Goal: Task Accomplishment & Management: Manage account settings

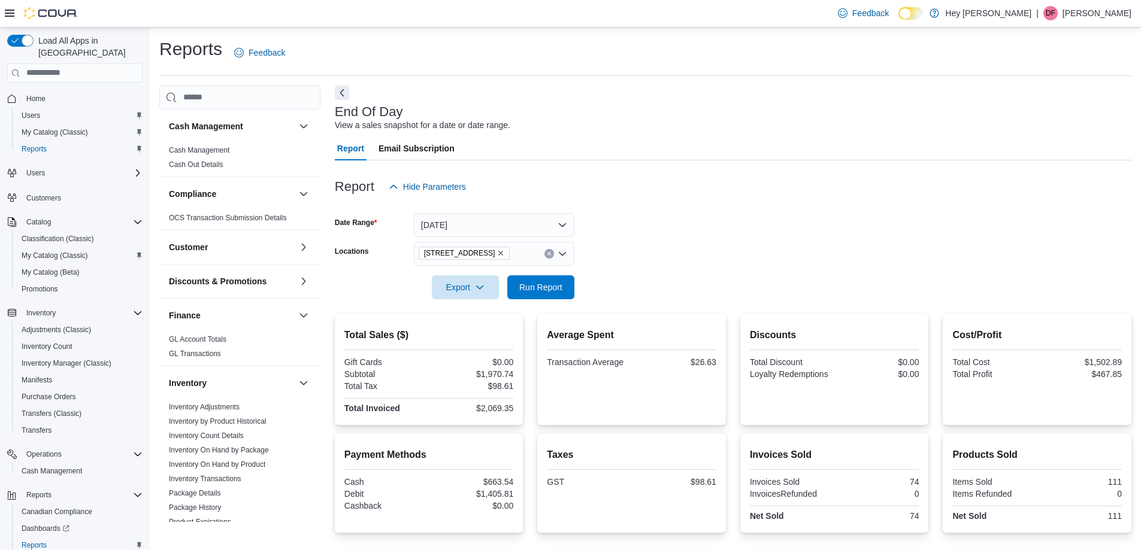
scroll to position [83, 0]
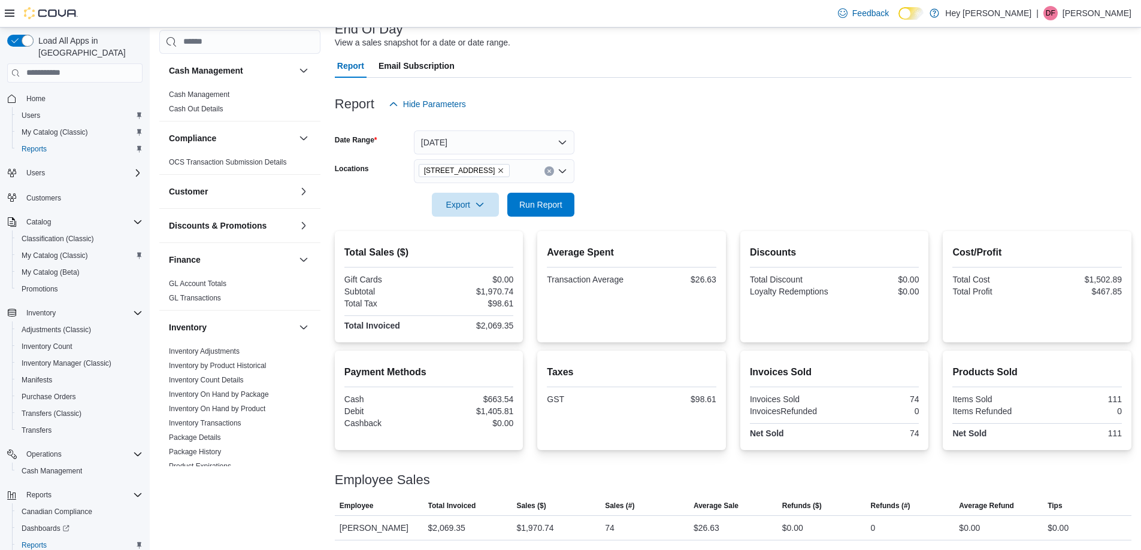
click at [574, 192] on div at bounding box center [733, 188] width 797 height 10
click at [515, 220] on div at bounding box center [733, 224] width 797 height 14
click at [543, 208] on span "Run Report" at bounding box center [540, 204] width 43 height 12
click at [261, 395] on link "Inventory On Hand by Package" at bounding box center [219, 395] width 100 height 8
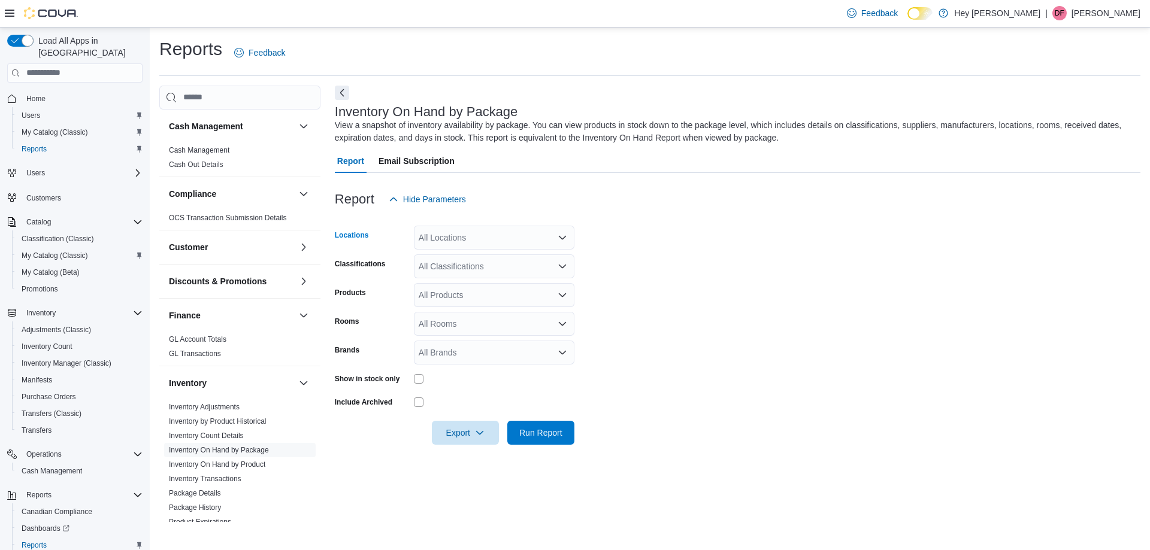
click at [501, 235] on div "All Locations" at bounding box center [494, 238] width 161 height 24
click at [469, 293] on span "[STREET_ADDRESS]" at bounding box center [481, 293] width 83 height 12
click at [666, 292] on form "Locations [STREET_ADDRESS] Combo box. Selected. [STREET_ADDRESS]. Press Backspa…" at bounding box center [738, 328] width 806 height 234
click at [495, 262] on div "All Classifications" at bounding box center [494, 267] width 161 height 24
click at [640, 277] on form "Locations [STREET_ADDRESS] Classifications All Classifications Products All Pro…" at bounding box center [738, 328] width 806 height 234
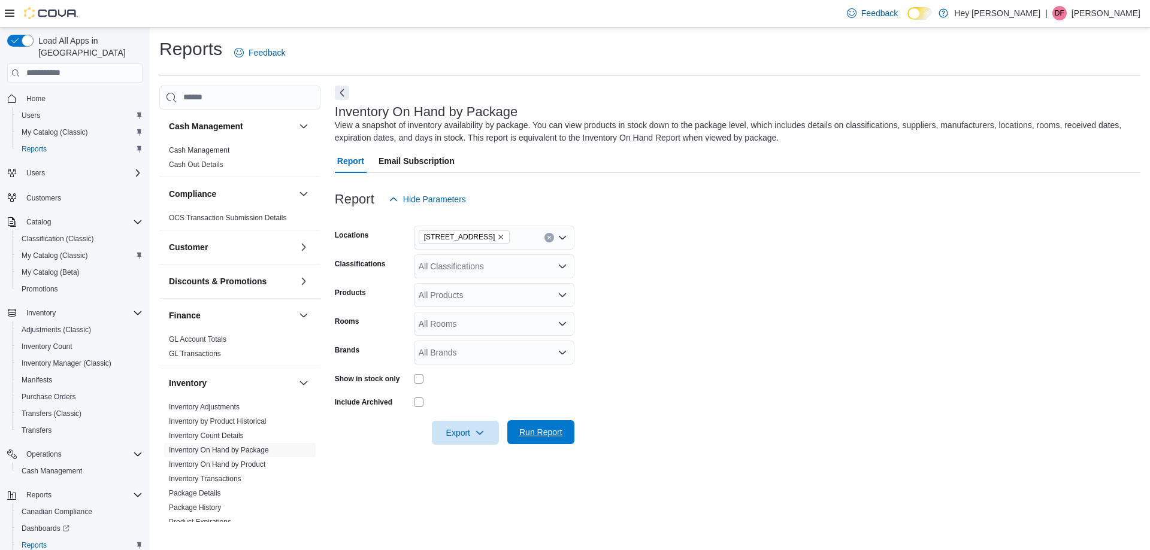
click at [536, 435] on span "Run Report" at bounding box center [540, 432] width 43 height 12
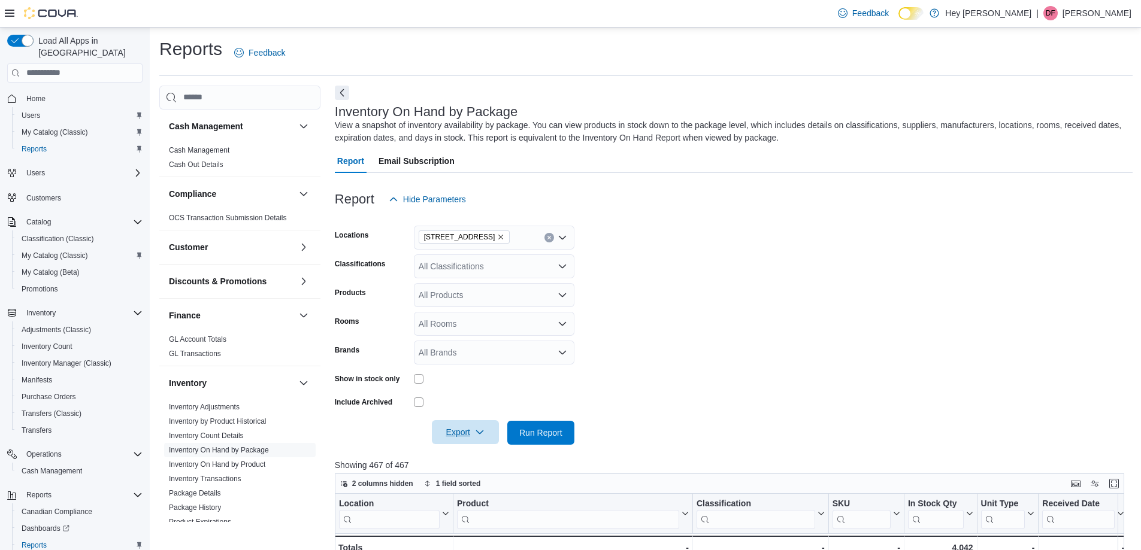
click at [472, 440] on span "Export" at bounding box center [465, 432] width 53 height 24
click at [473, 457] on span "Export to Excel" at bounding box center [467, 457] width 54 height 10
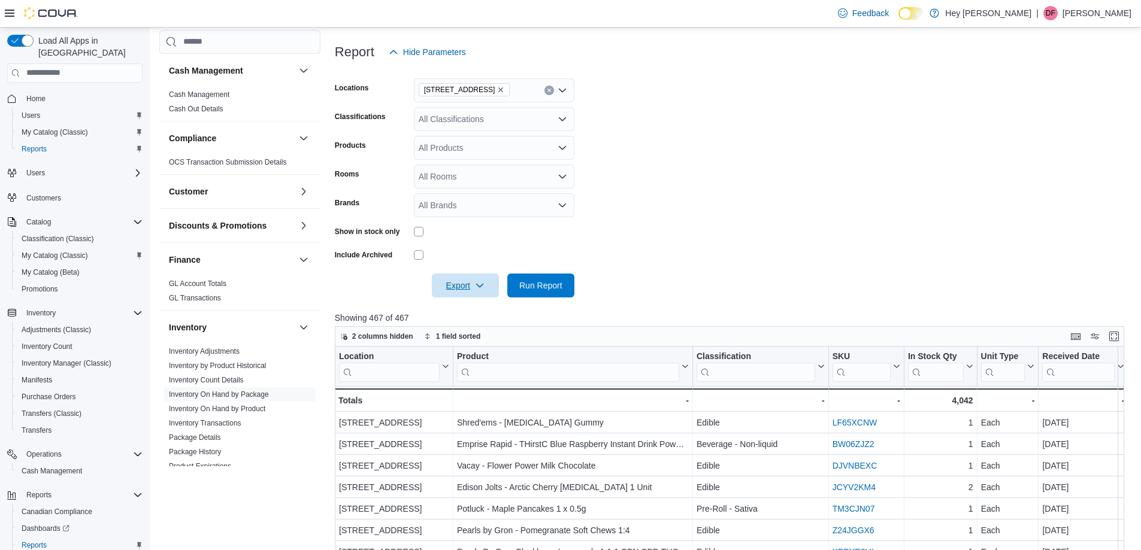
scroll to position [180, 0]
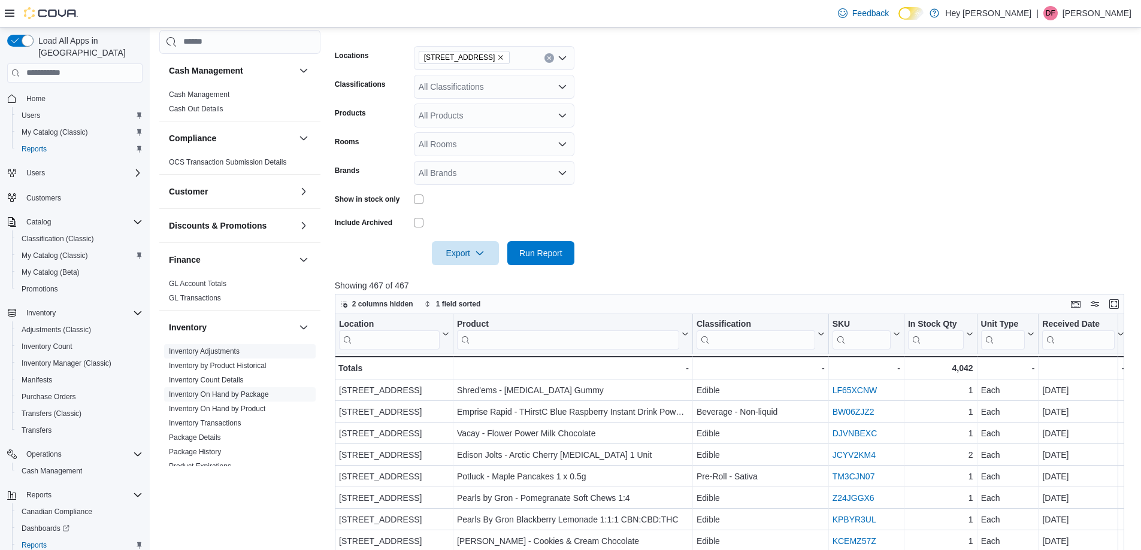
click at [259, 409] on link "Inventory On Hand by Product" at bounding box center [217, 409] width 96 height 8
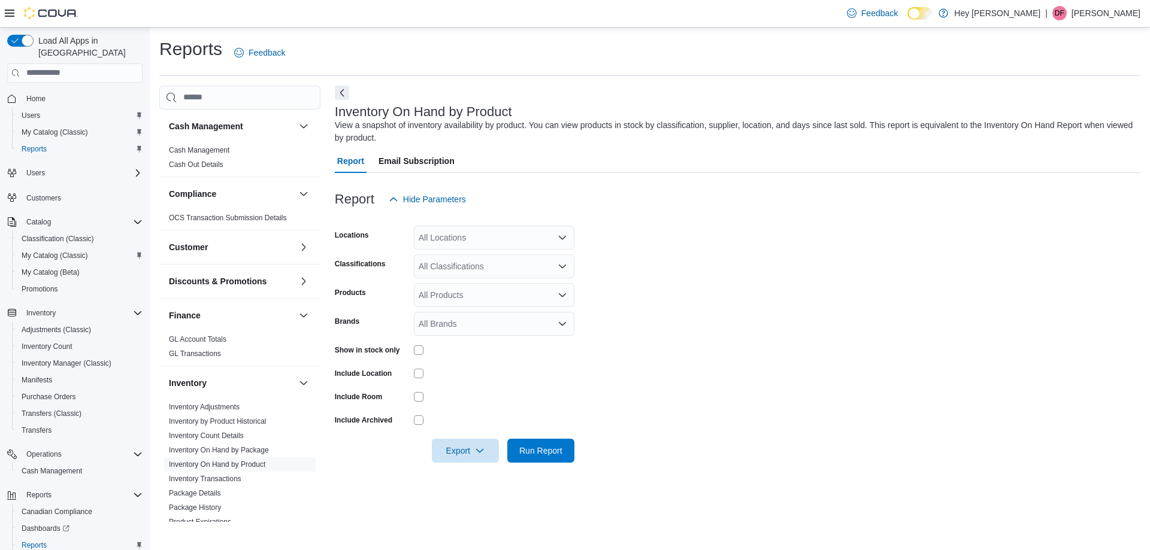
click at [452, 244] on div "All Locations" at bounding box center [494, 238] width 161 height 24
click at [479, 299] on button "[STREET_ADDRESS]" at bounding box center [494, 293] width 161 height 17
click at [777, 301] on form "Locations [STREET_ADDRESS] Combo box. Selected. [STREET_ADDRESS]. Press Backspa…" at bounding box center [738, 337] width 806 height 252
click at [471, 270] on div "All Classifications" at bounding box center [494, 267] width 161 height 24
click at [677, 297] on form "Locations [STREET_ADDRESS] Classifications All Classifications Products All Pro…" at bounding box center [738, 337] width 806 height 252
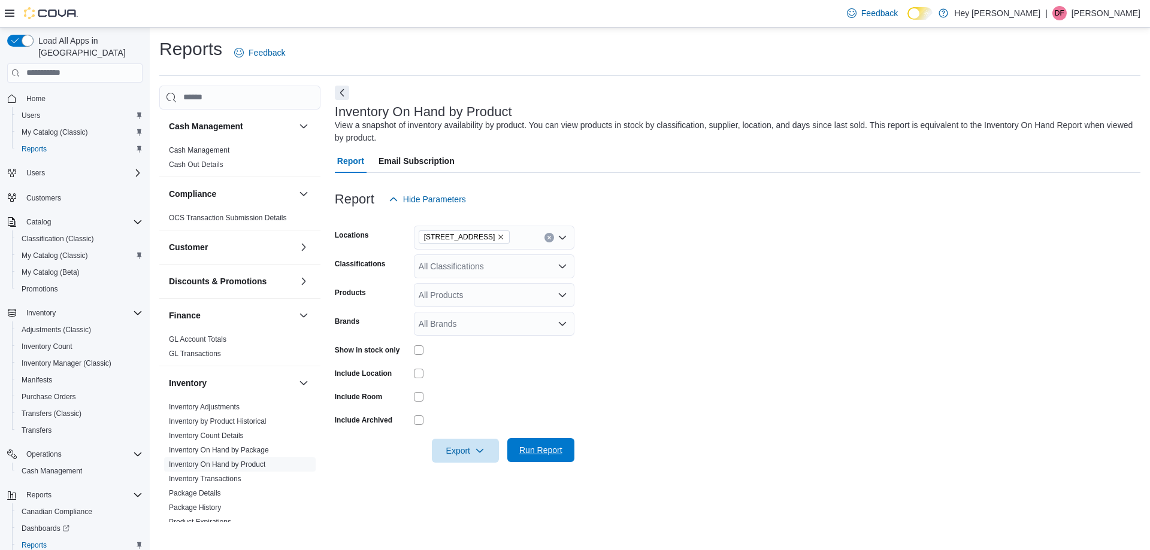
click at [517, 454] on span "Run Report" at bounding box center [541, 450] width 53 height 24
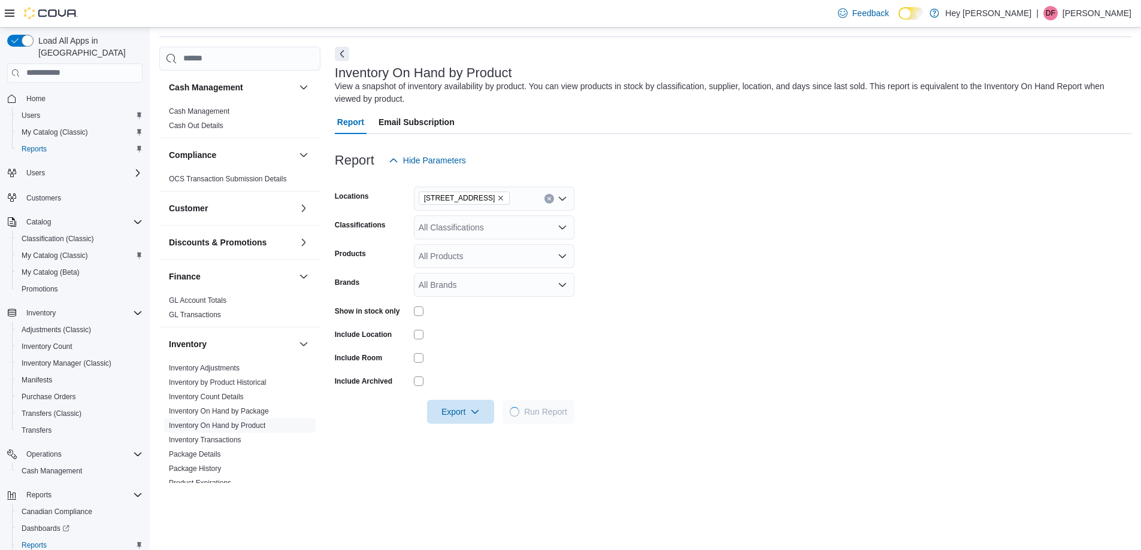
scroll to position [60, 0]
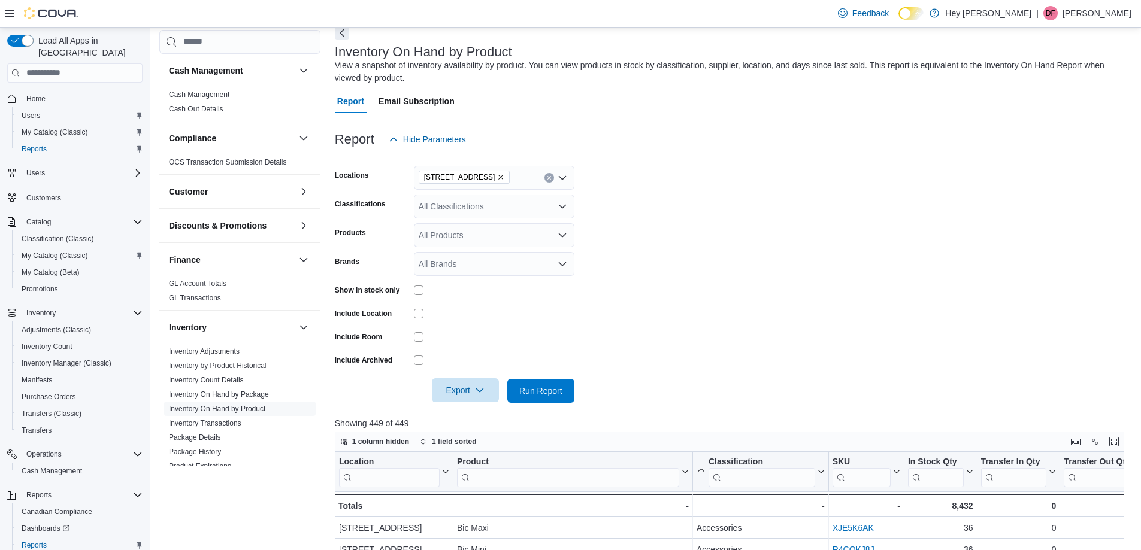
click at [480, 390] on icon "button" at bounding box center [480, 391] width 10 height 10
click at [478, 415] on span "Export to Excel" at bounding box center [467, 415] width 54 height 10
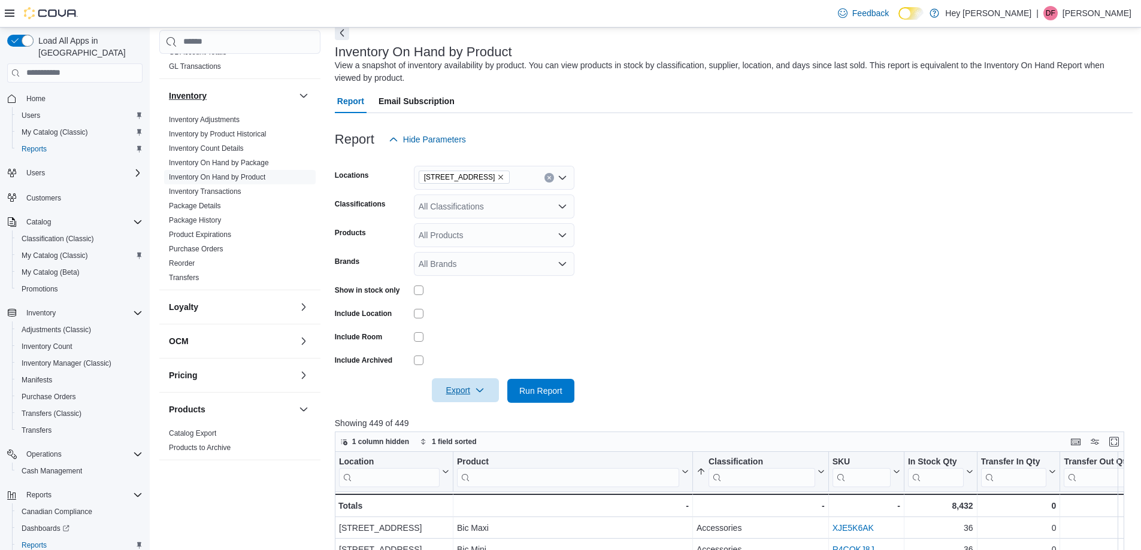
scroll to position [359, 0]
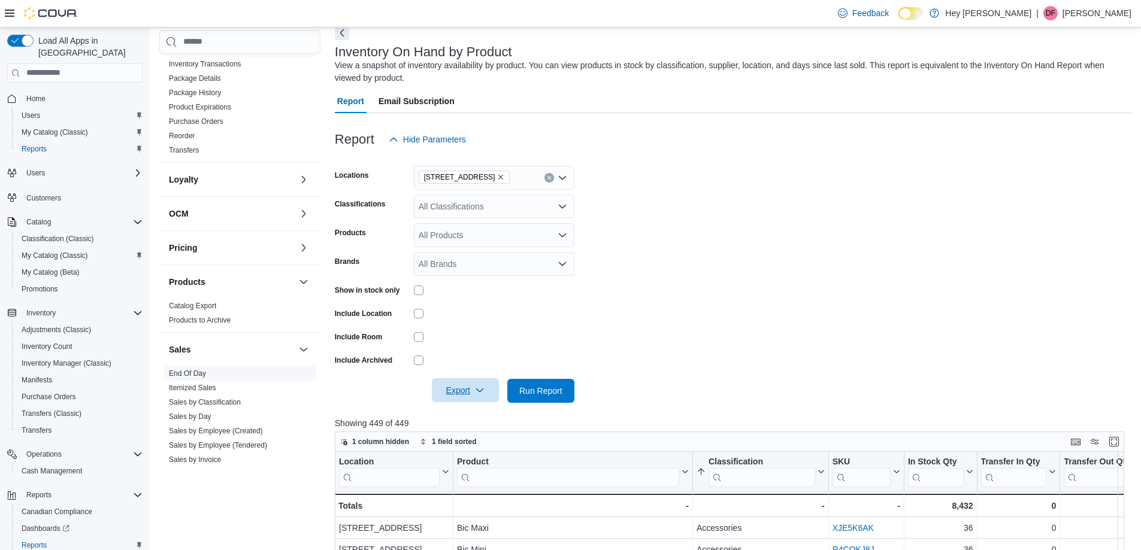
click at [192, 373] on link "End Of Day" at bounding box center [187, 374] width 37 height 8
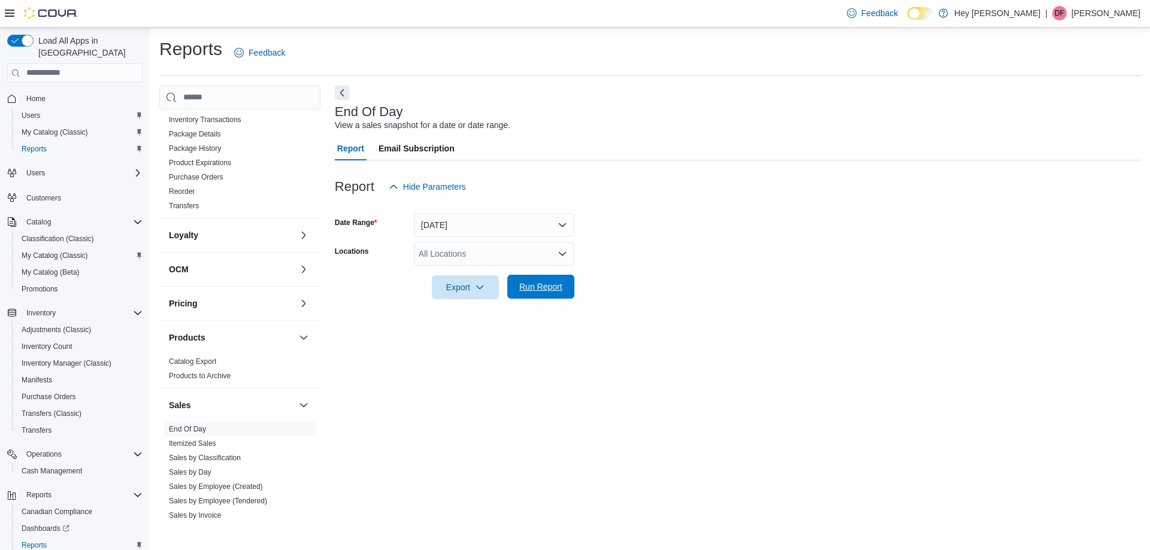
click at [523, 288] on span "Run Report" at bounding box center [540, 287] width 43 height 12
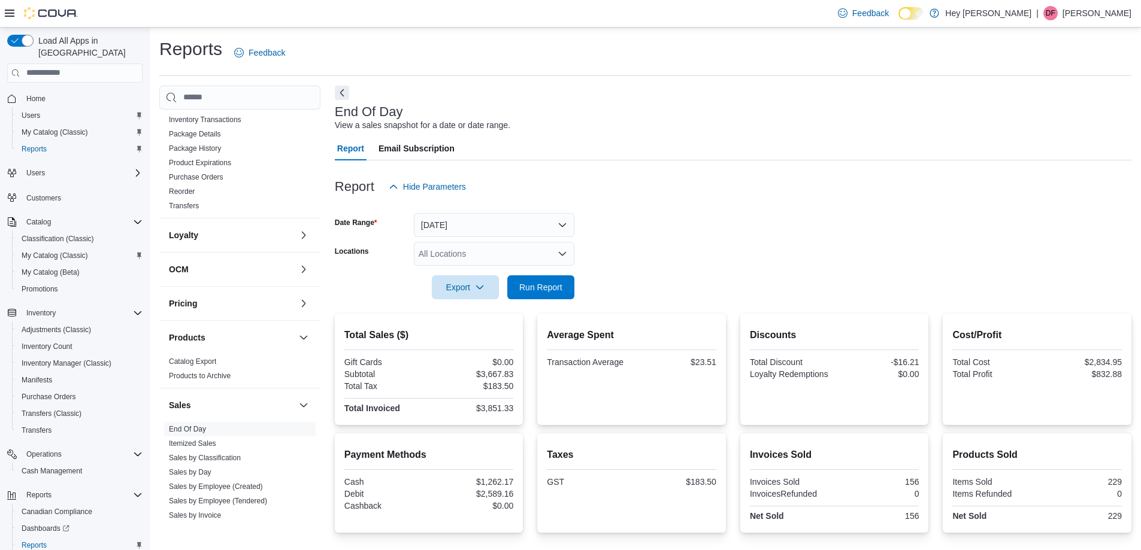
click at [514, 265] on div "All Locations" at bounding box center [494, 254] width 161 height 24
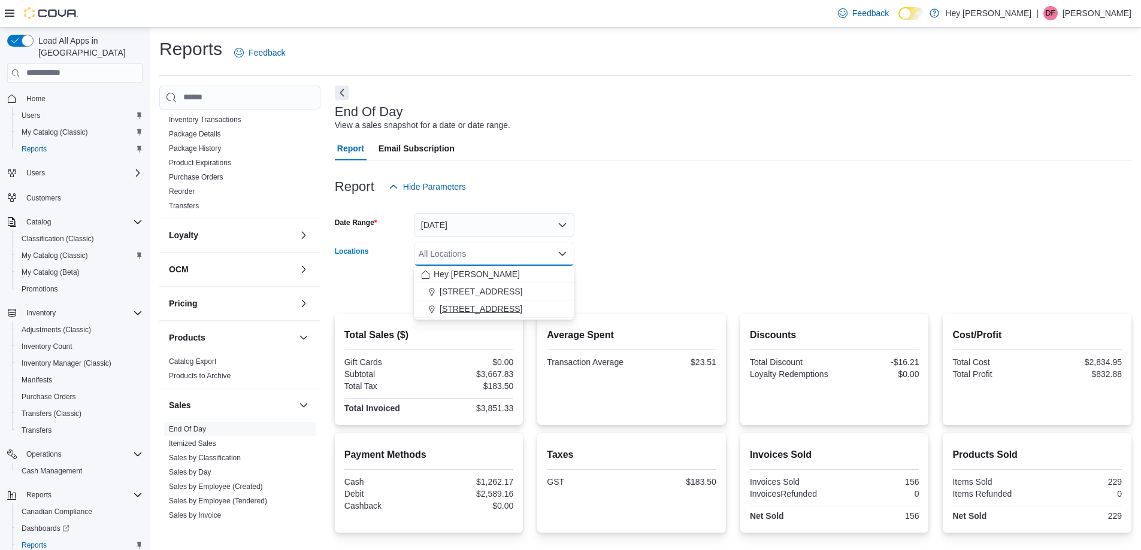
click at [483, 309] on span "[STREET_ADDRESS]" at bounding box center [481, 309] width 83 height 12
click at [630, 283] on form "Date Range [DATE] Locations [STREET_ADDRESS] Combo box. Selected. [STREET_ADDRE…" at bounding box center [733, 249] width 797 height 101
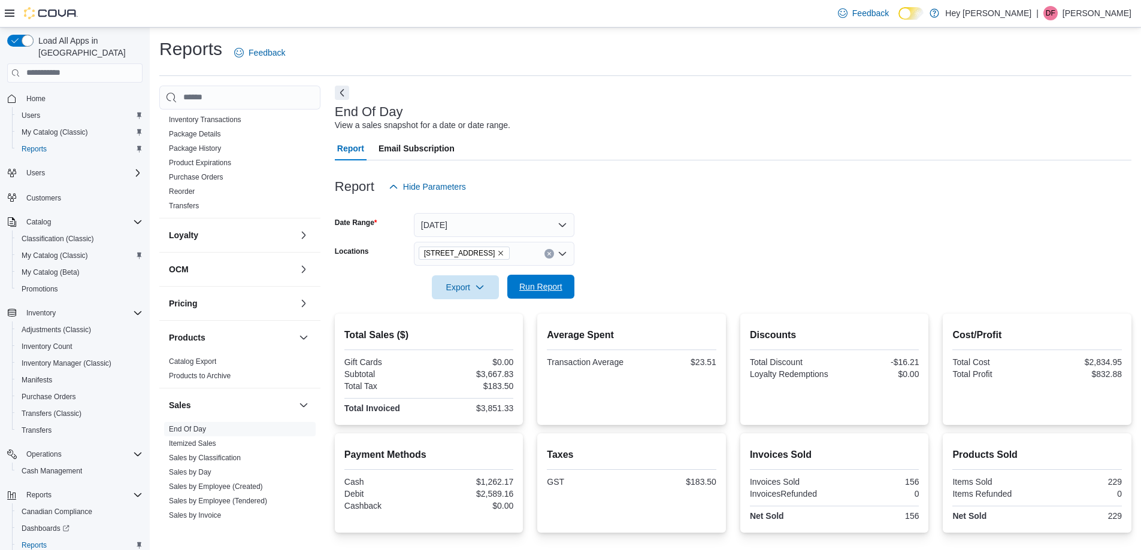
click at [540, 283] on span "Run Report" at bounding box center [540, 287] width 43 height 12
click at [553, 282] on span "Run Report" at bounding box center [540, 287] width 43 height 12
click at [547, 289] on span "Run Report" at bounding box center [540, 287] width 43 height 12
click at [552, 291] on span "Run Report" at bounding box center [540, 287] width 43 height 12
click at [43, 128] on span "My Catalog (Classic)" at bounding box center [55, 133] width 66 height 10
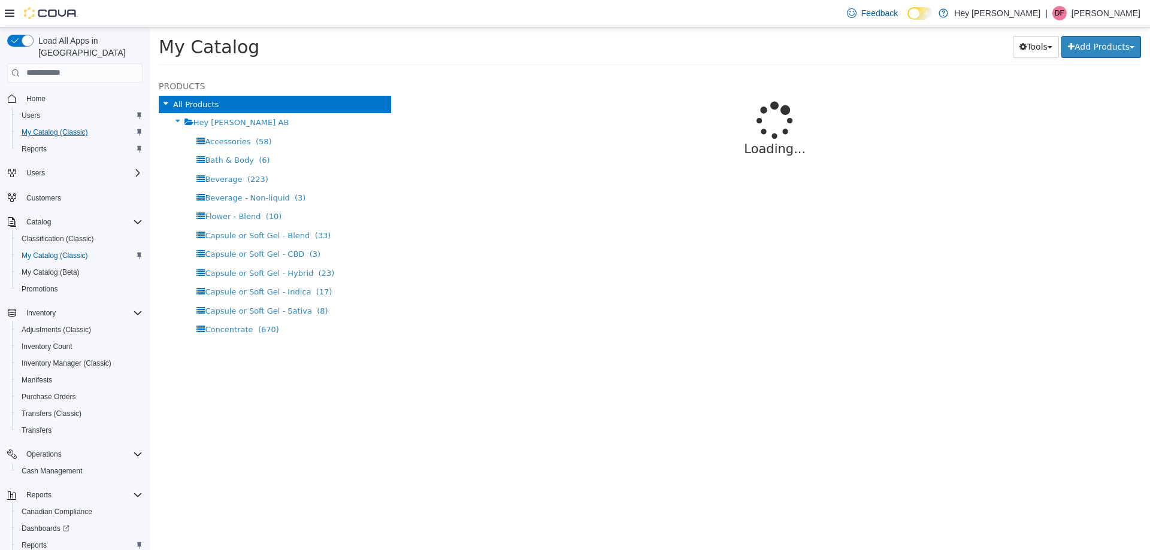
select select "**********"
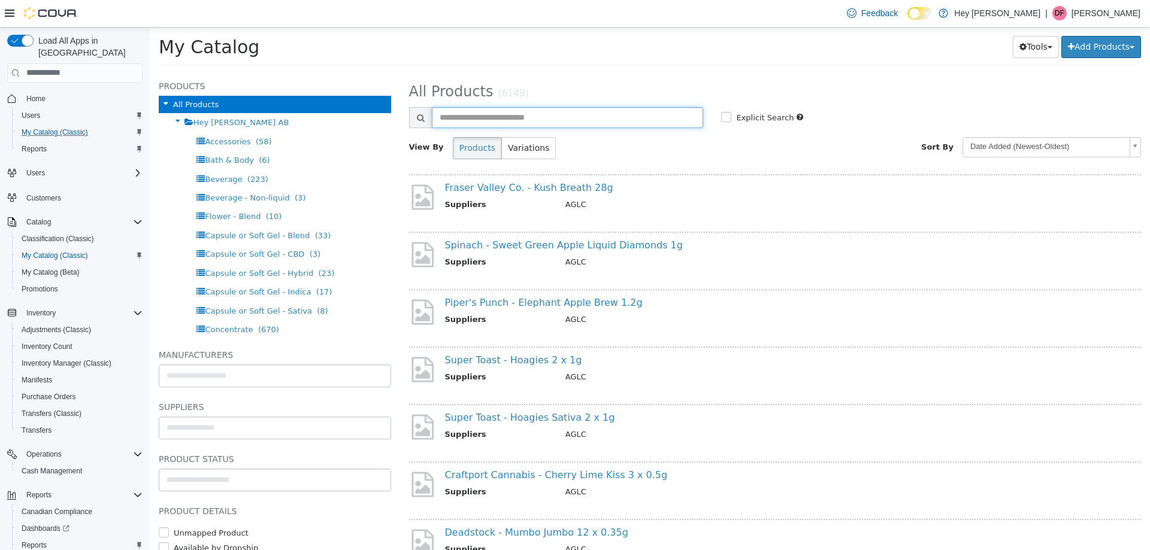
click at [540, 117] on input "text" at bounding box center [568, 117] width 272 height 21
type input "**********"
select select "**********"
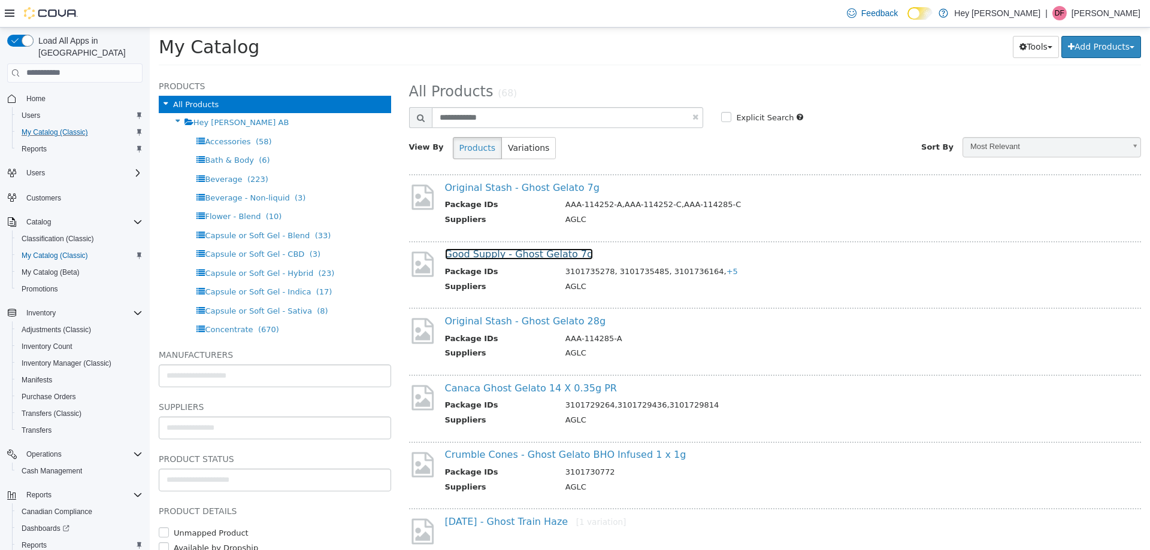
click at [523, 253] on link "Good Supply - Ghost Gelato 7g" at bounding box center [519, 253] width 149 height 11
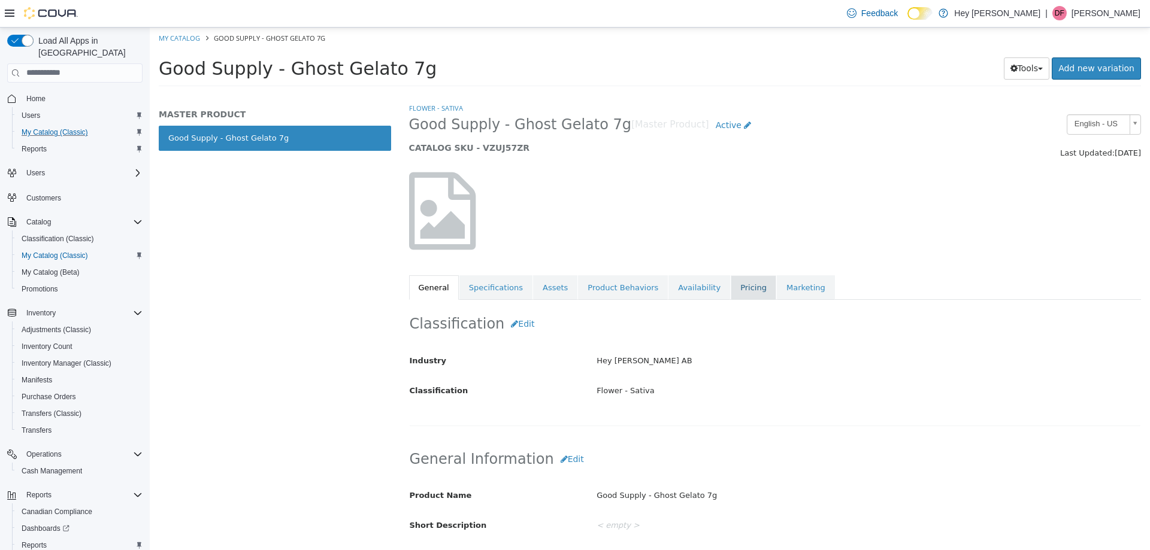
click at [731, 287] on link "Pricing" at bounding box center [754, 287] width 46 height 25
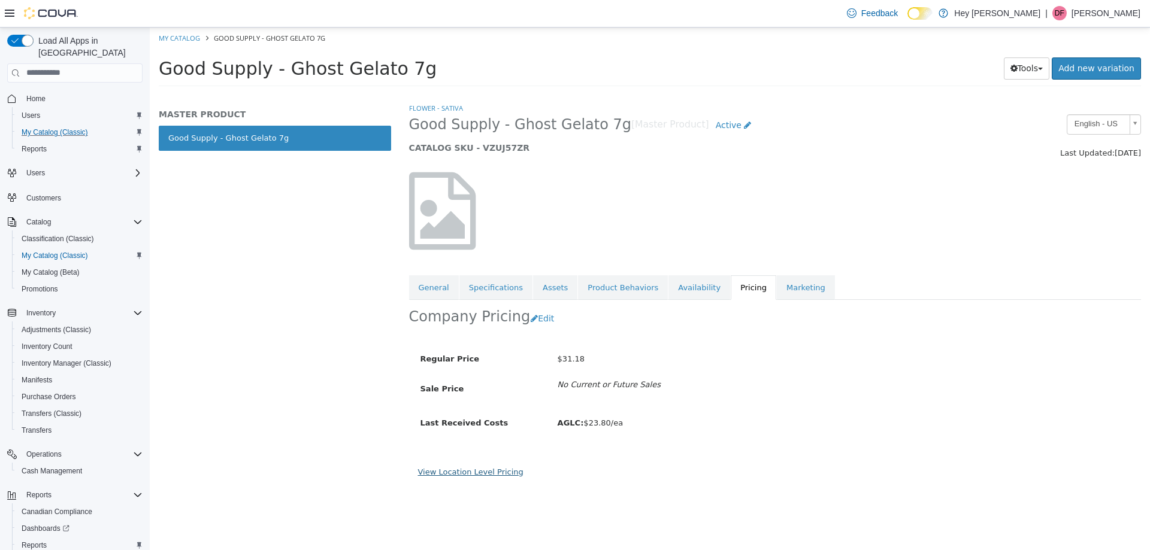
click at [440, 471] on link "View Location Level Pricing" at bounding box center [470, 471] width 105 height 9
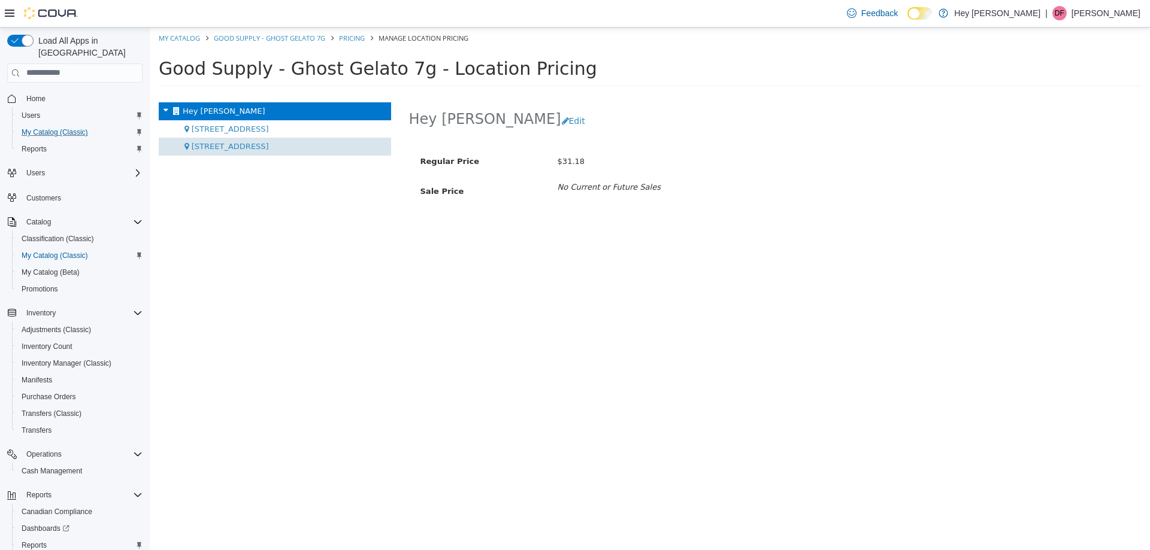
click at [235, 146] on span "[STREET_ADDRESS]" at bounding box center [230, 145] width 77 height 9
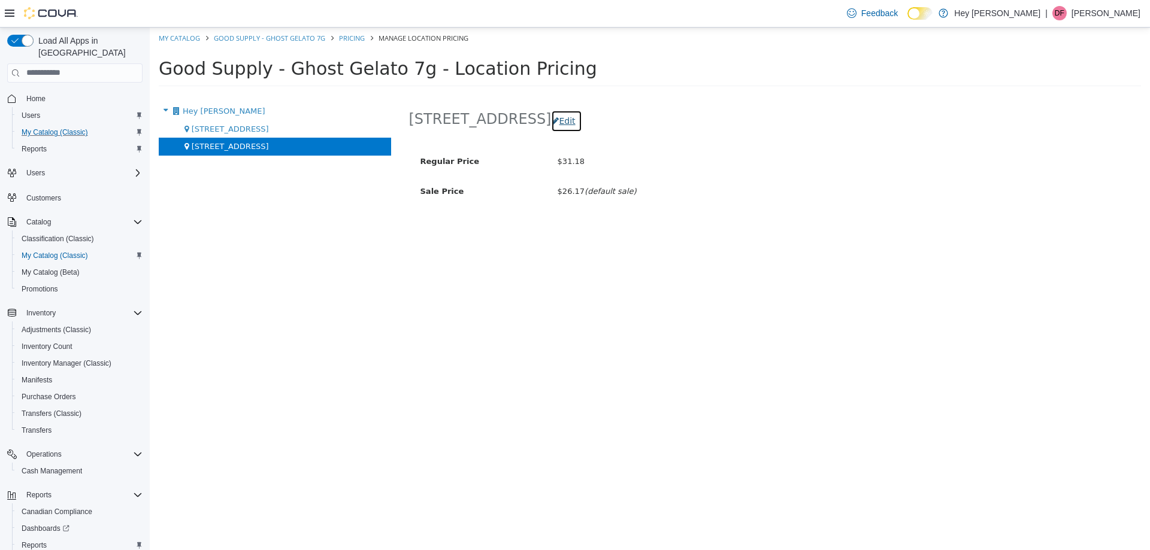
click at [579, 115] on button "Edit" at bounding box center [566, 121] width 31 height 22
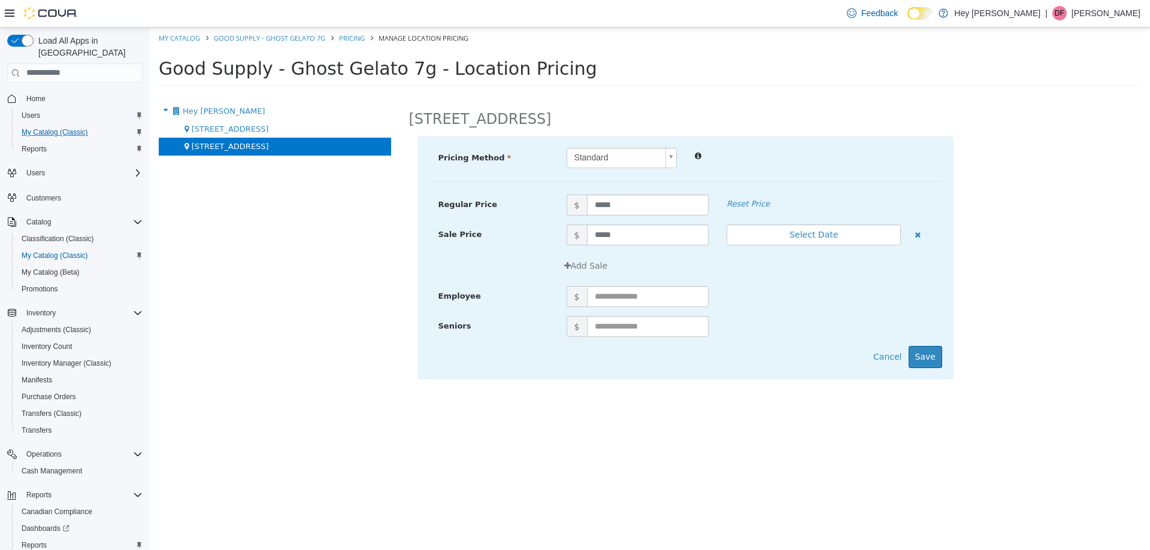
click at [618, 223] on div "Regular Price $ ***** Reset Price" at bounding box center [685, 209] width 513 height 30
click at [619, 231] on input "*****" at bounding box center [648, 234] width 122 height 21
click at [938, 352] on button "Save" at bounding box center [926, 357] width 34 height 22
